Goal: Task Accomplishment & Management: Use online tool/utility

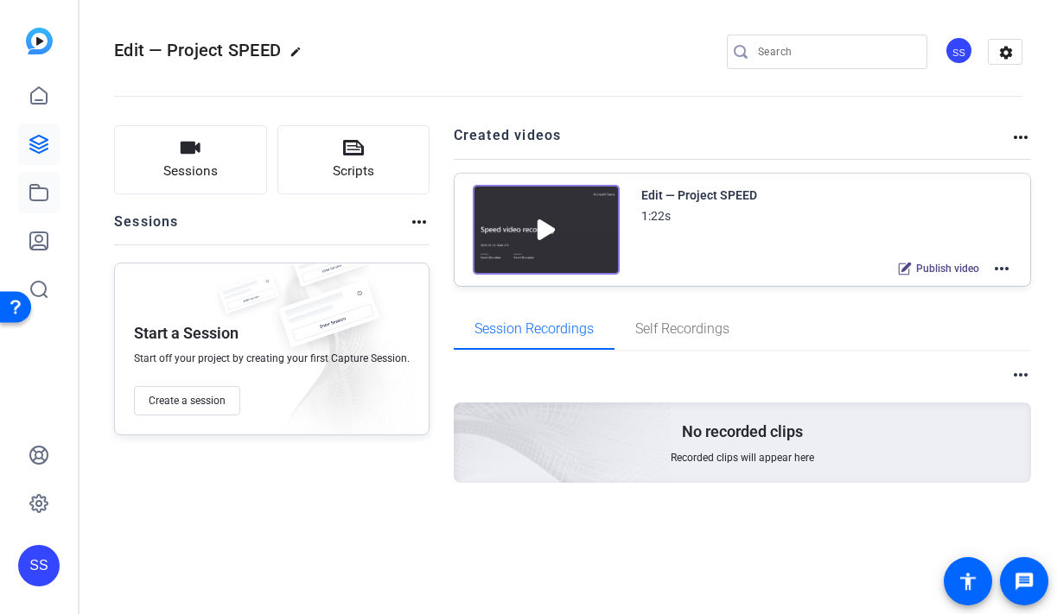
click at [31, 189] on icon at bounding box center [39, 192] width 21 height 21
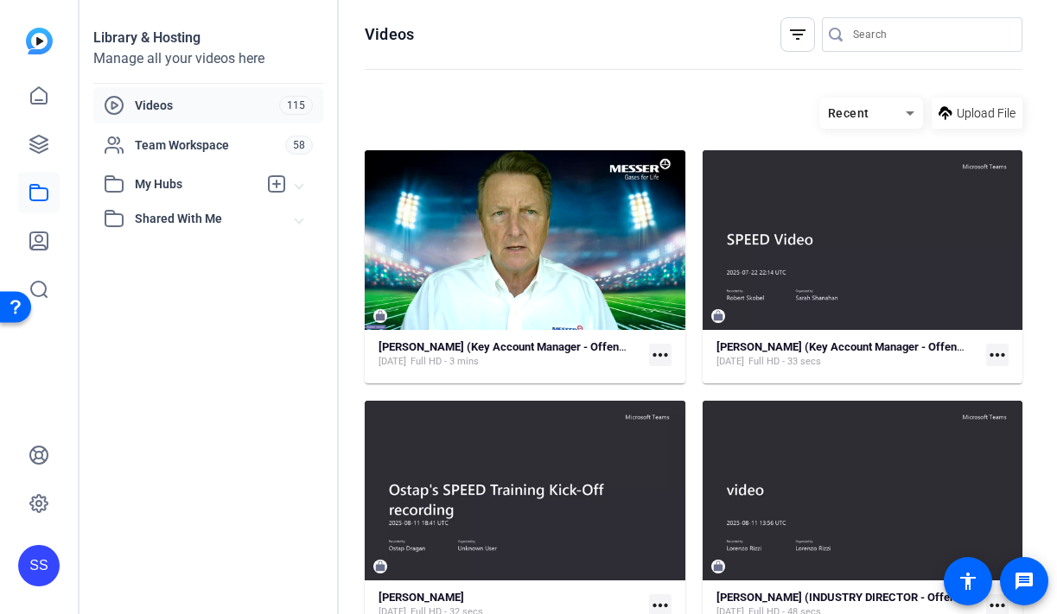
click at [890, 35] on input "Search" at bounding box center [931, 34] width 156 height 21
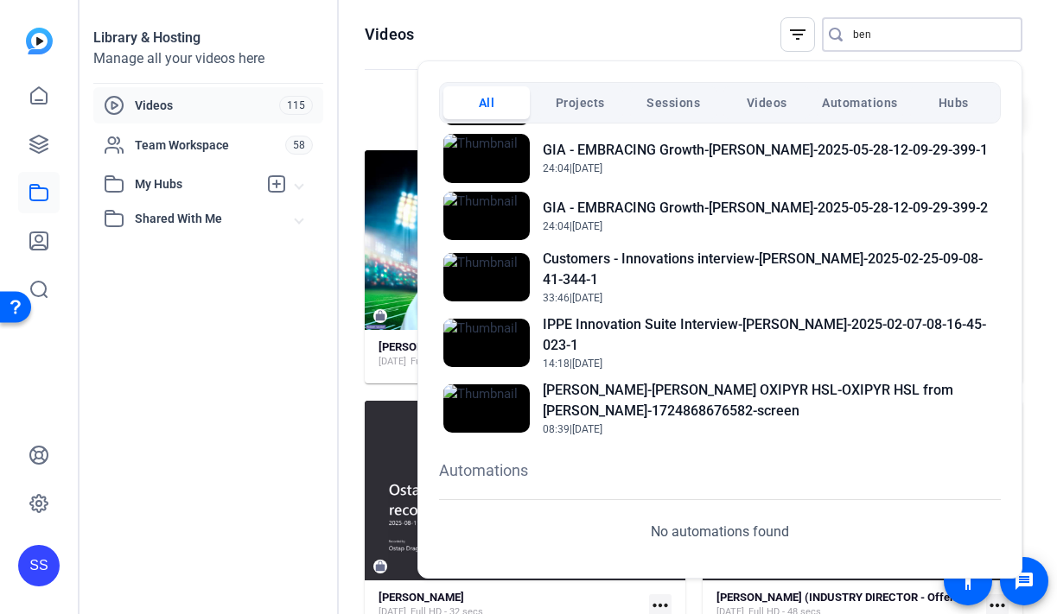
scroll to position [340, 0]
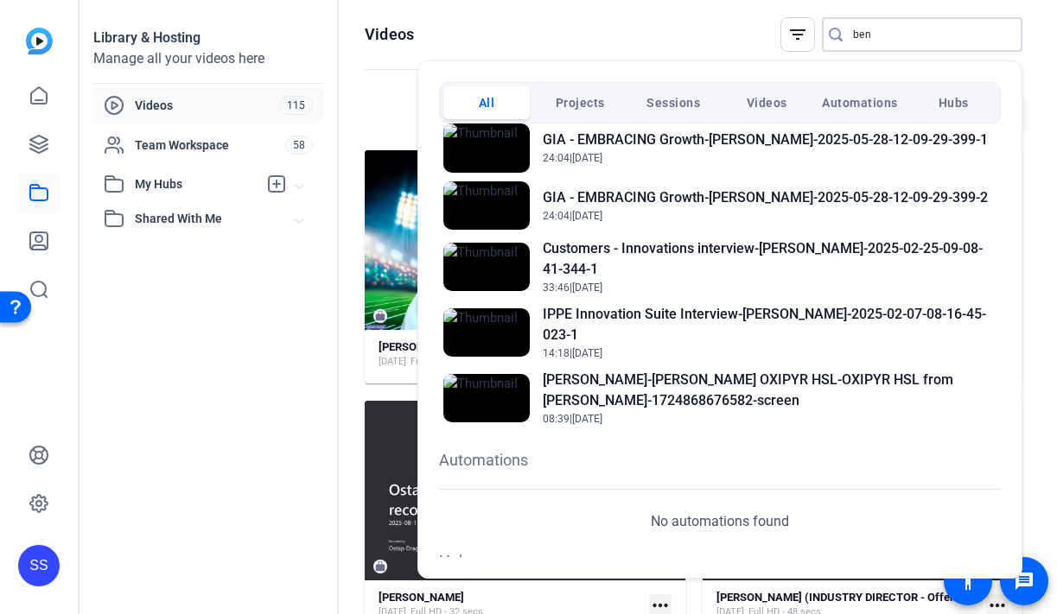
type input "ben"
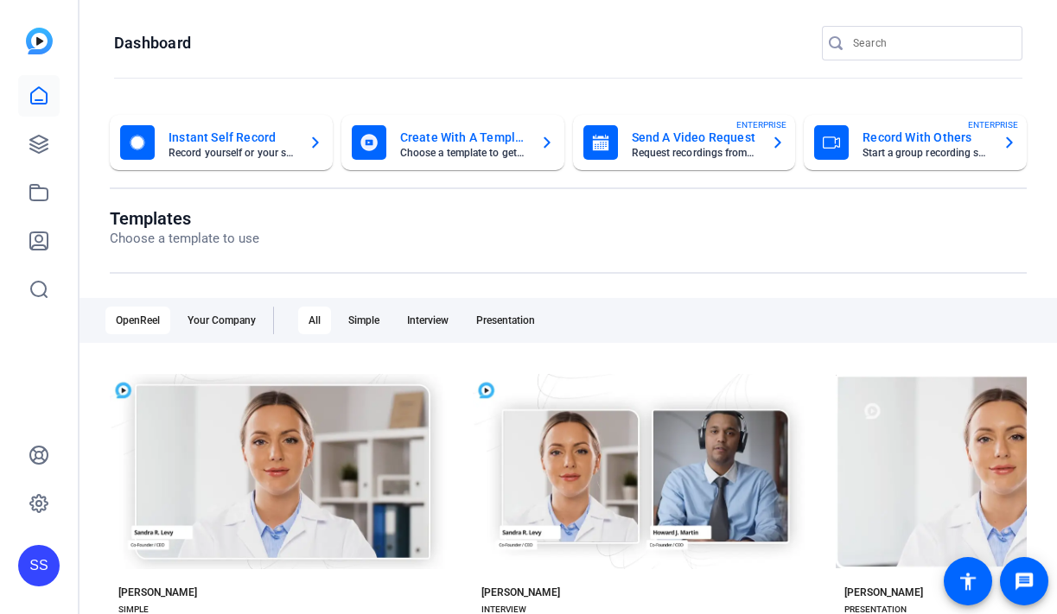
click at [26, 557] on div "SS" at bounding box center [38, 565] width 41 height 41
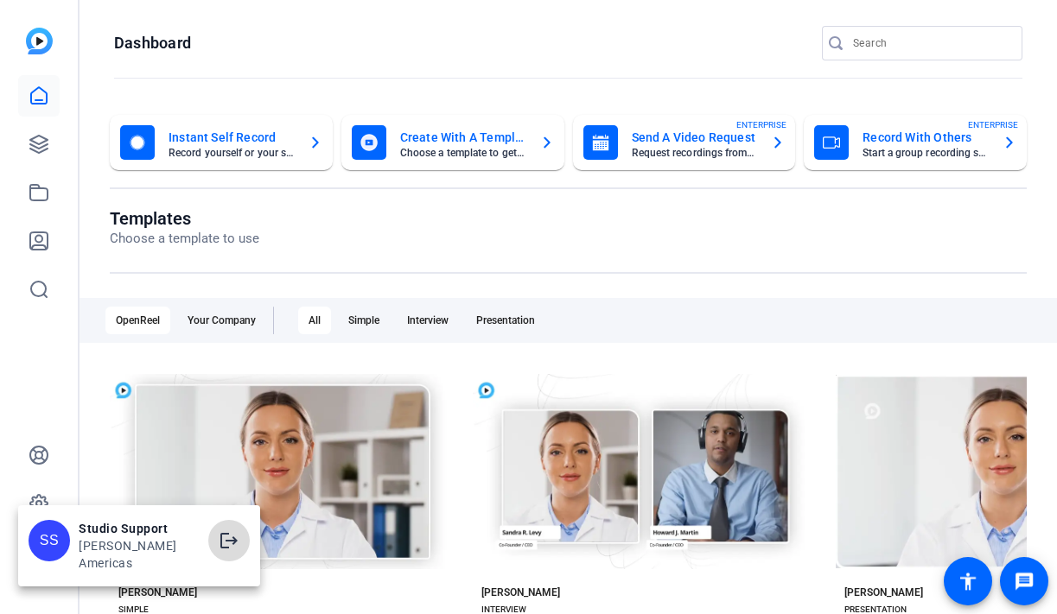
click at [219, 543] on mat-icon "logout" at bounding box center [229, 541] width 21 height 21
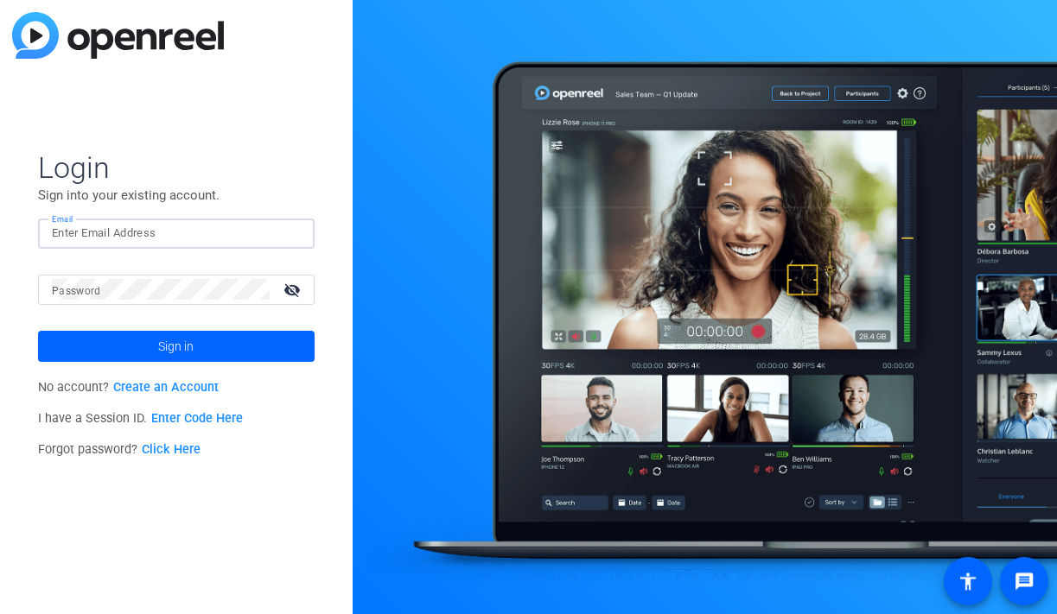
click at [225, 230] on input "Email" at bounding box center [176, 233] width 249 height 21
click at [292, 233] on div at bounding box center [290, 233] width 21 height 21
type input "smulligan@openreel.com"
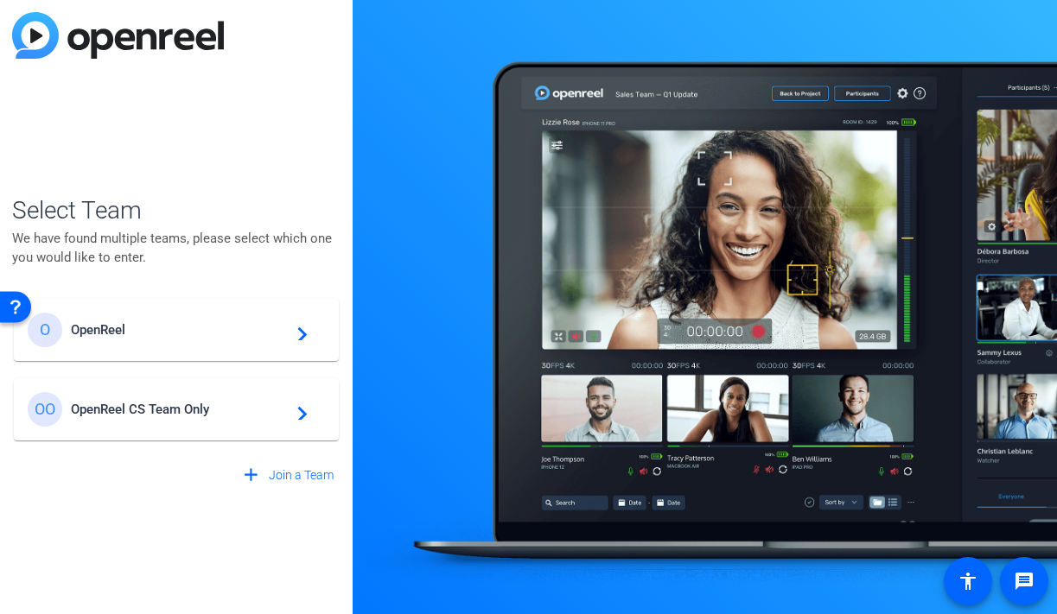
click at [143, 398] on div "OO OpenReel CS Team Only navigate_next" at bounding box center [176, 409] width 297 height 35
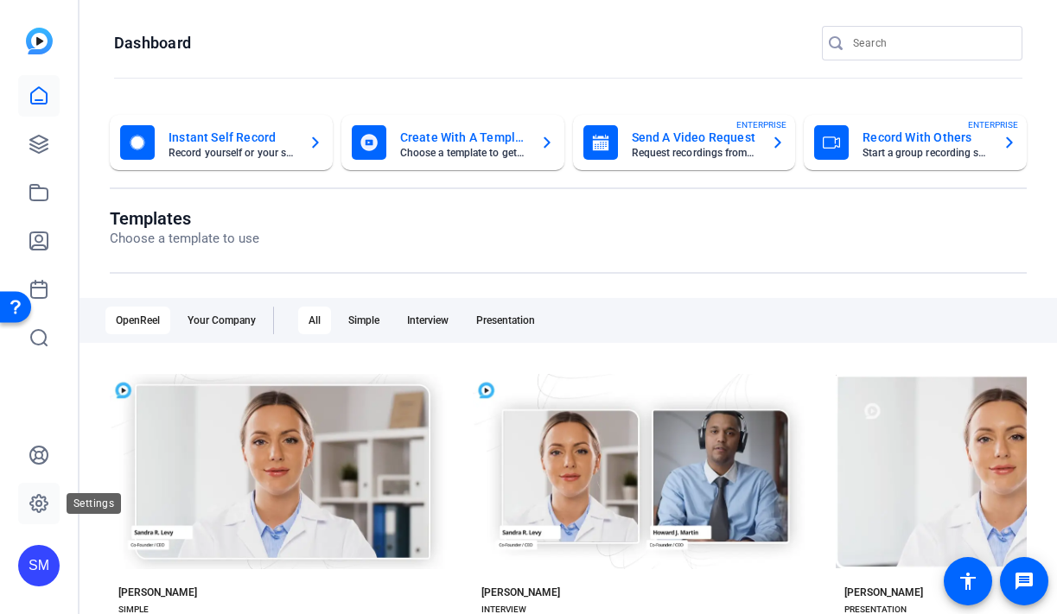
click at [27, 490] on link at bounding box center [38, 503] width 41 height 41
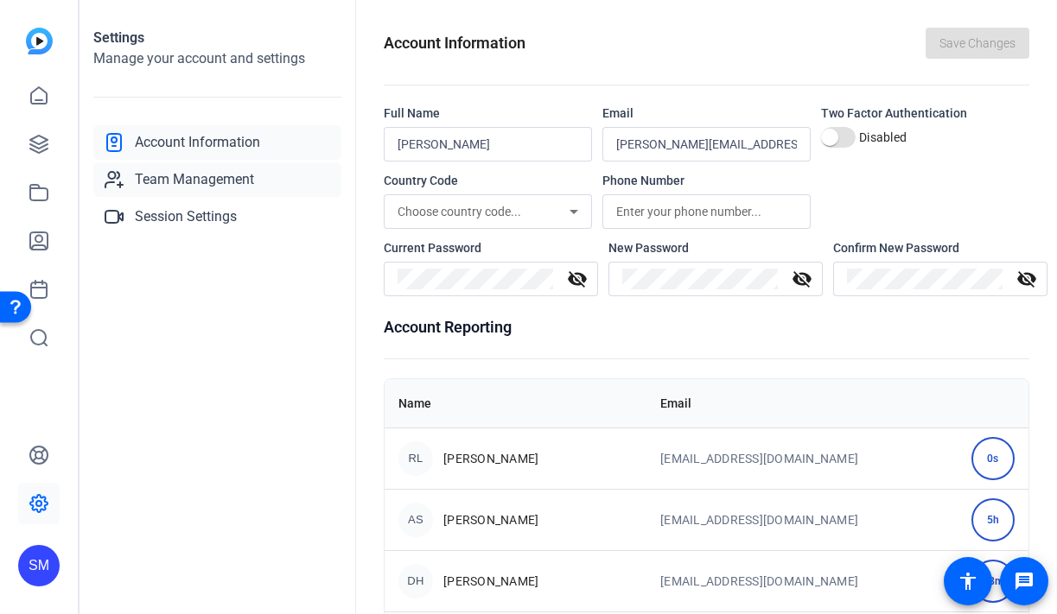
click at [264, 178] on link "Team Management" at bounding box center [217, 179] width 248 height 35
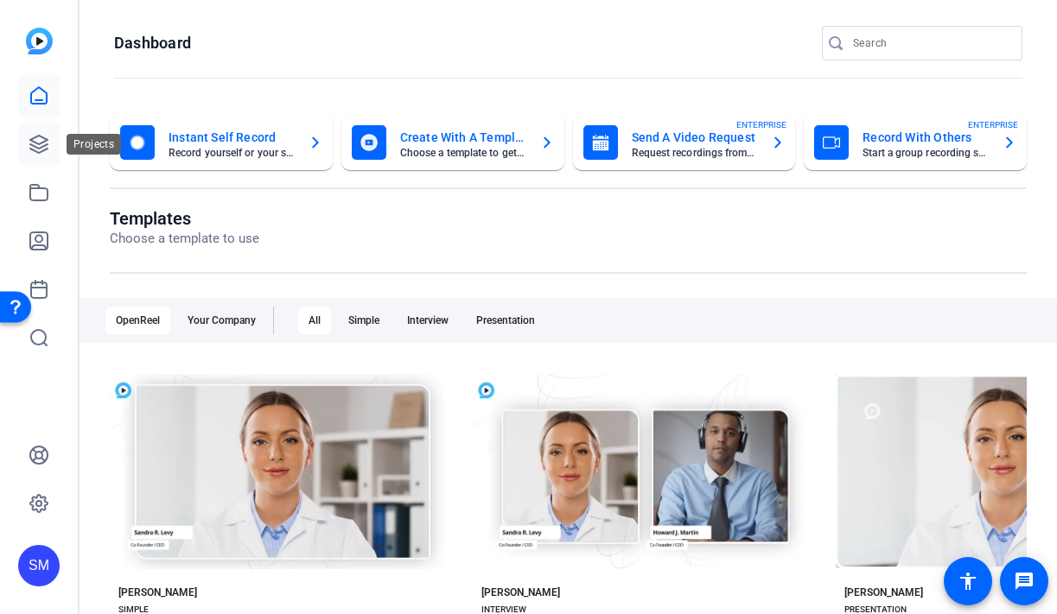
click at [52, 149] on link at bounding box center [38, 144] width 41 height 41
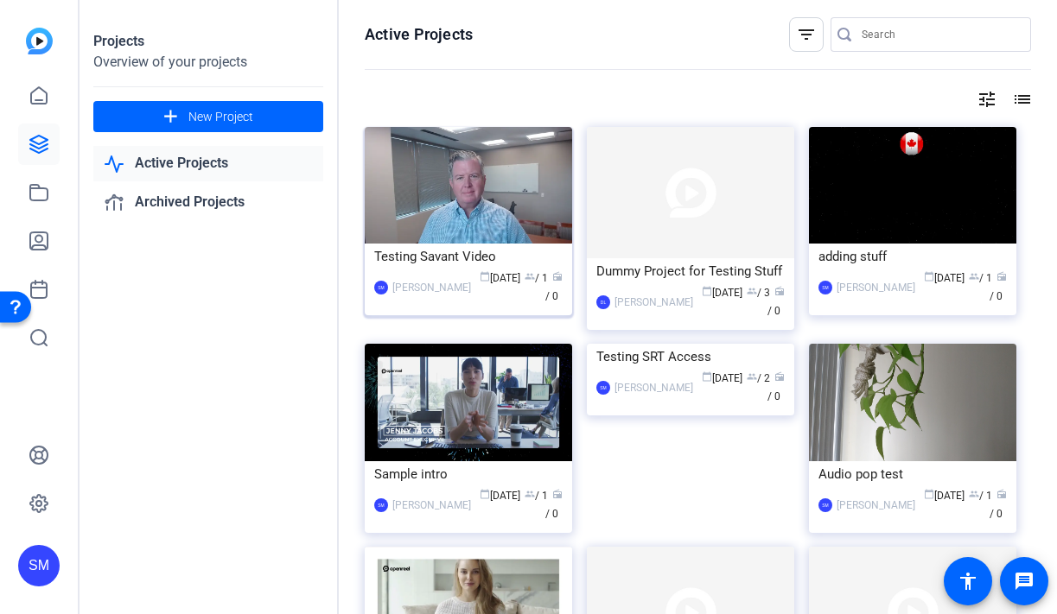
click at [459, 270] on mat-card-content "Testing Savant Video SM Shannon Mulligan calendar_today Jul 30 group / 1 radio …" at bounding box center [468, 282] width 216 height 76
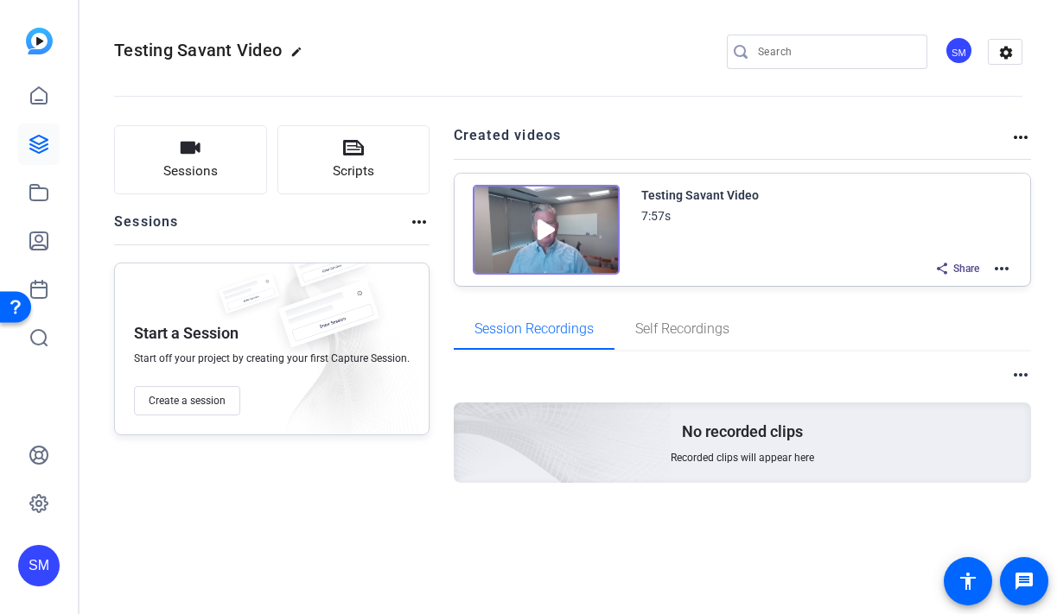
click at [46, 580] on div "SM" at bounding box center [38, 565] width 41 height 41
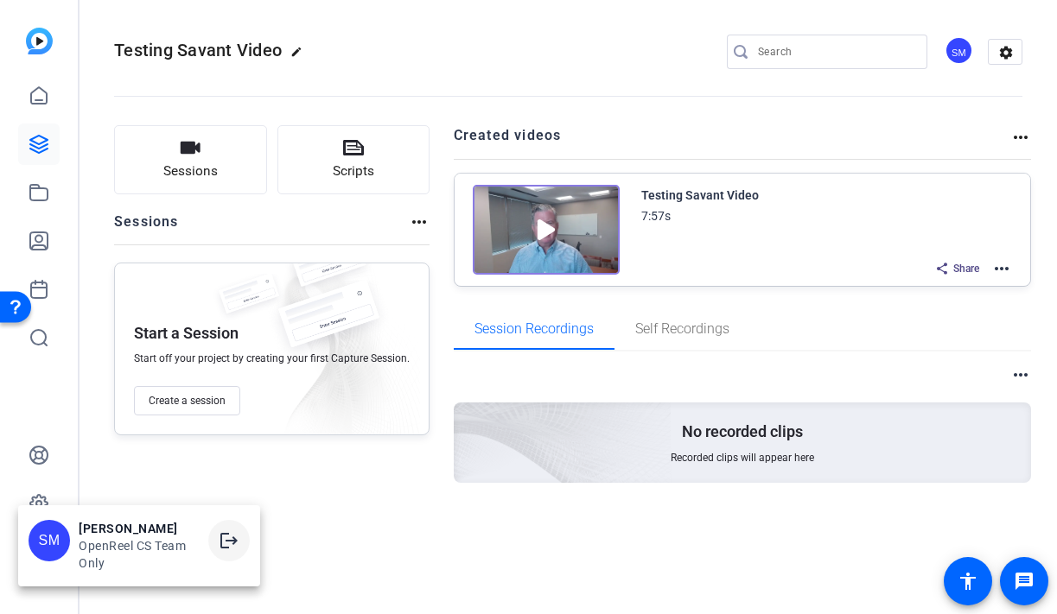
click at [228, 542] on mat-icon "logout" at bounding box center [229, 541] width 21 height 21
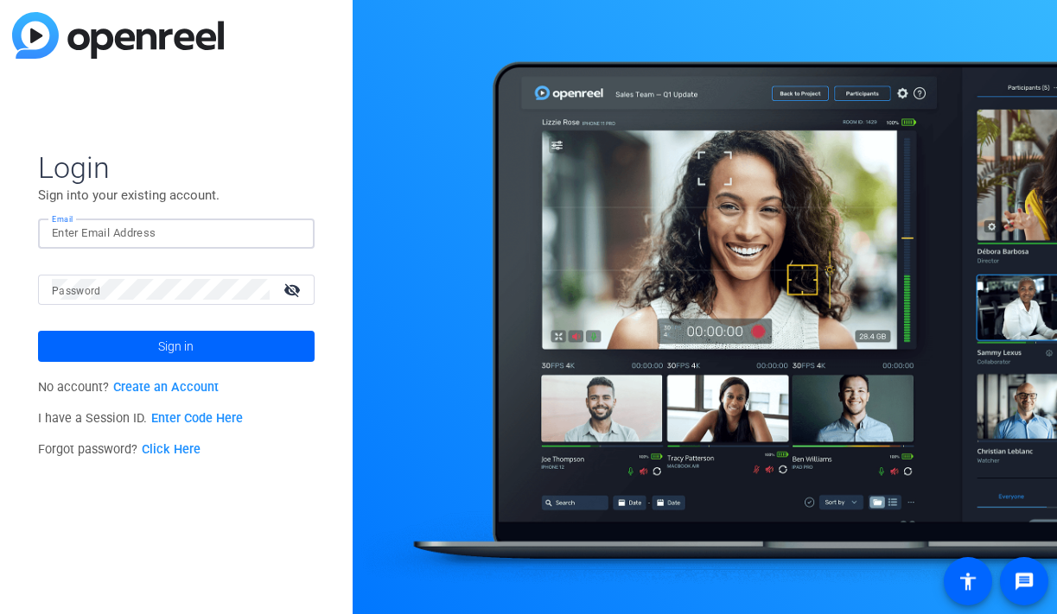
click at [264, 230] on input "Email" at bounding box center [176, 233] width 249 height 21
click at [291, 236] on img at bounding box center [286, 233] width 12 height 21
type input "studiosupport+1@openreel.com"
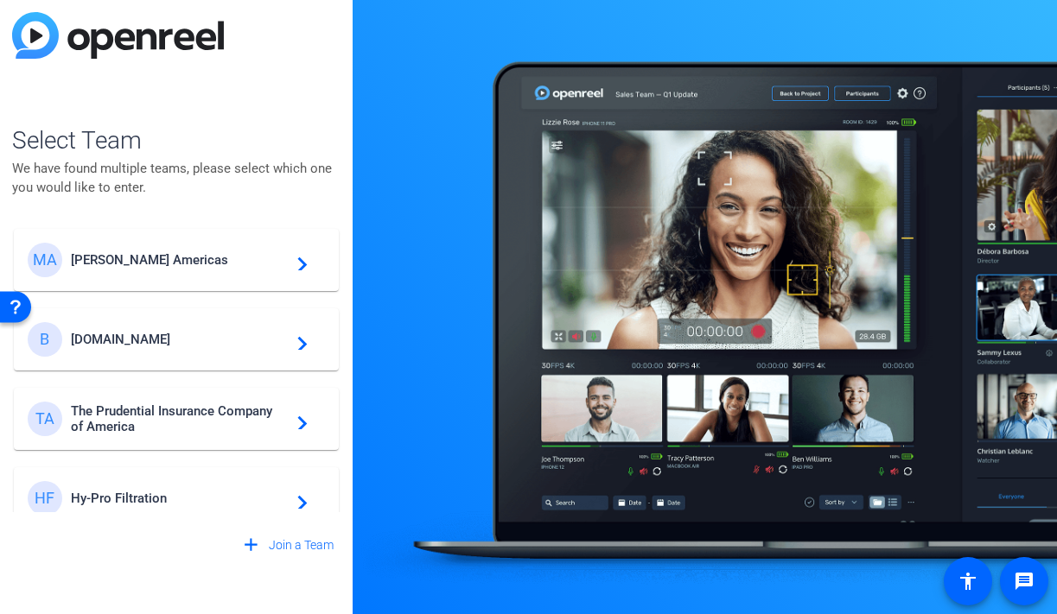
click at [222, 239] on mat-card-content "MA Messer Americas navigate_next" at bounding box center [176, 260] width 325 height 62
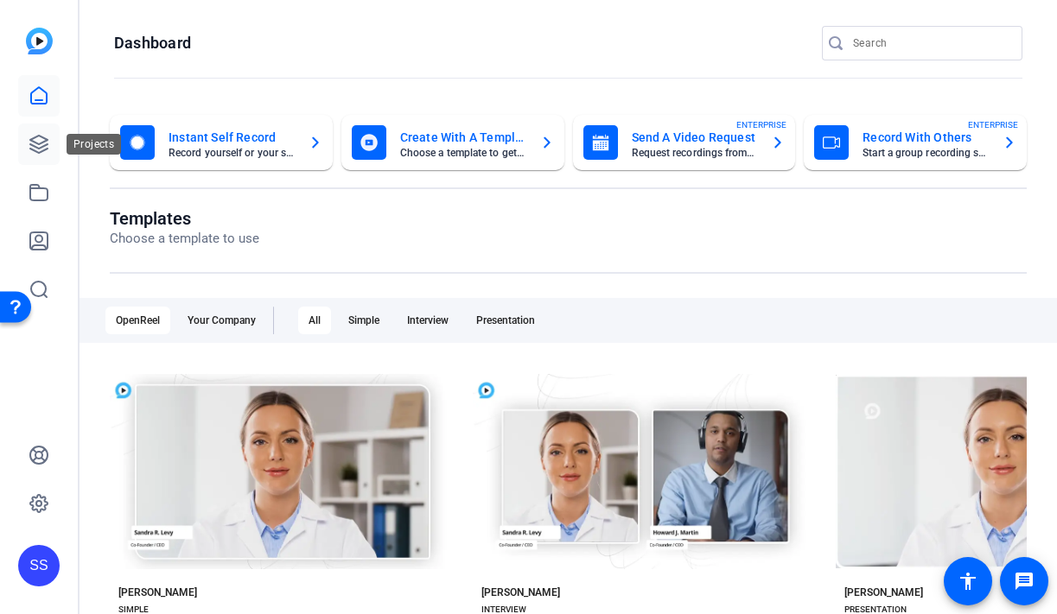
click at [46, 142] on icon at bounding box center [39, 144] width 21 height 21
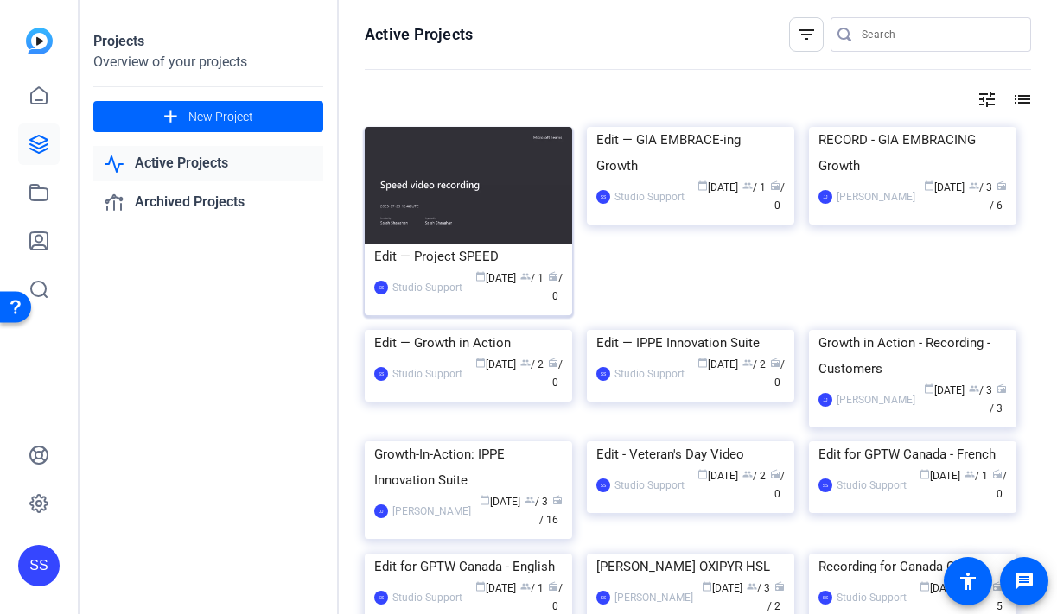
click at [466, 259] on div "Edit — Project SPEED" at bounding box center [468, 257] width 188 height 26
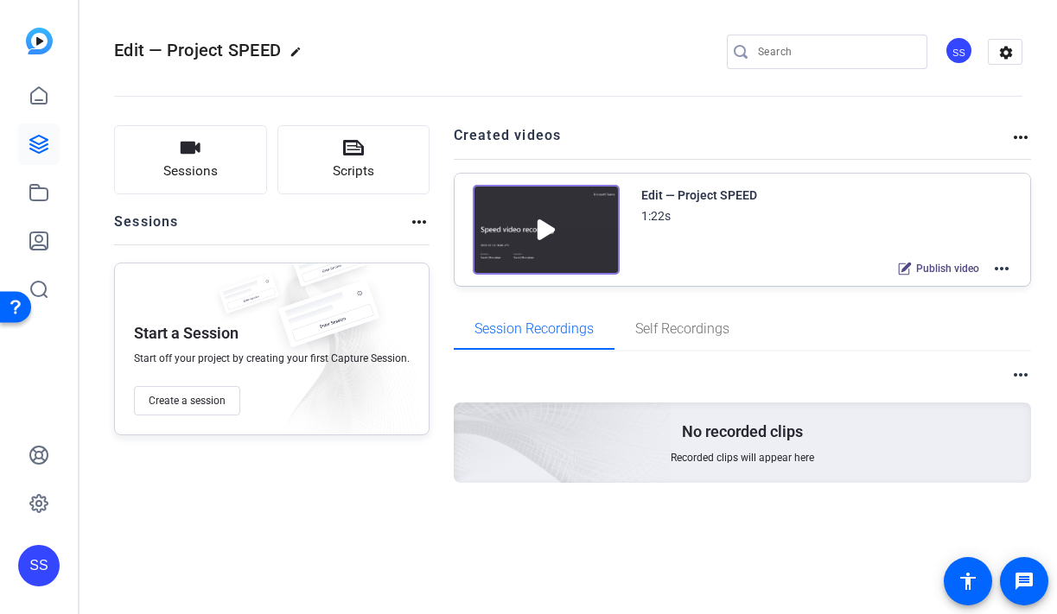
click at [1005, 265] on mat-icon "more_horiz" at bounding box center [1001, 268] width 21 height 21
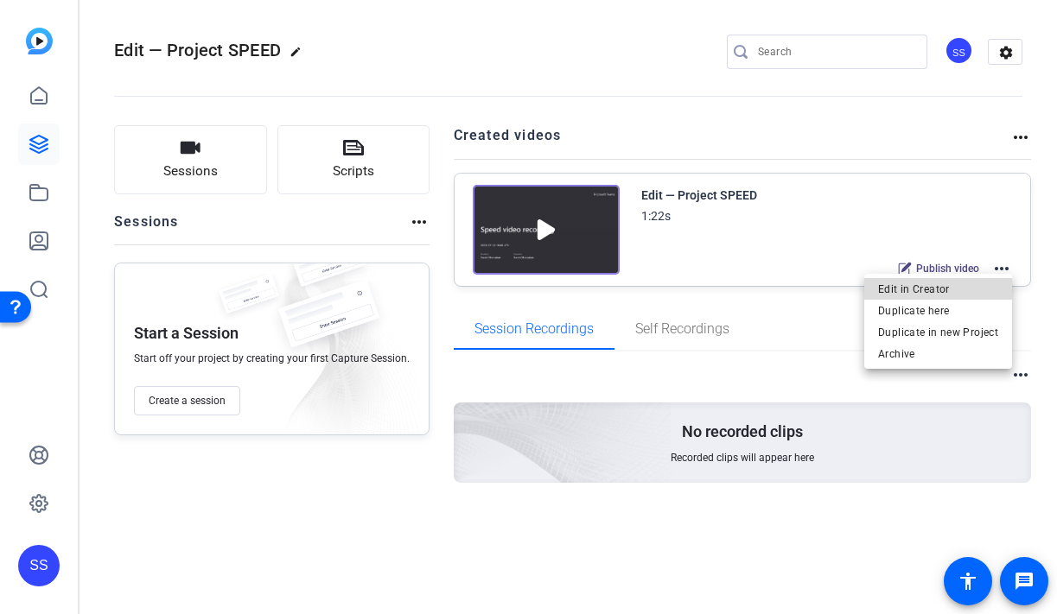
click at [961, 288] on span "Edit in Creator" at bounding box center [938, 289] width 120 height 21
